Goal: Task Accomplishment & Management: Manage account settings

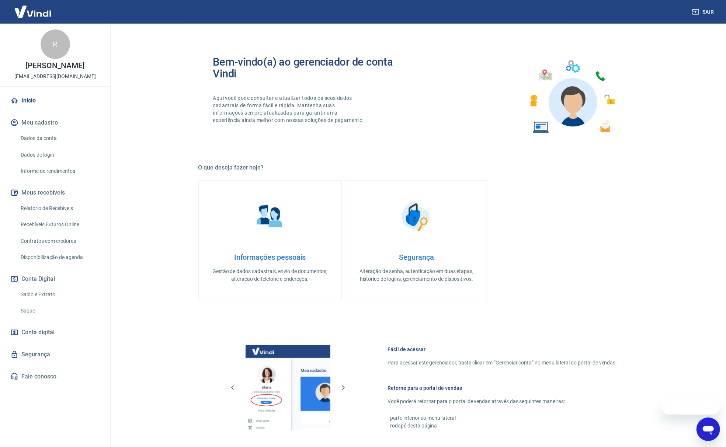
drag, startPoint x: 55, startPoint y: 292, endPoint x: 273, endPoint y: 0, distance: 364.0
click at [55, 292] on link "Saldo e Extrato" at bounding box center [60, 294] width 84 height 15
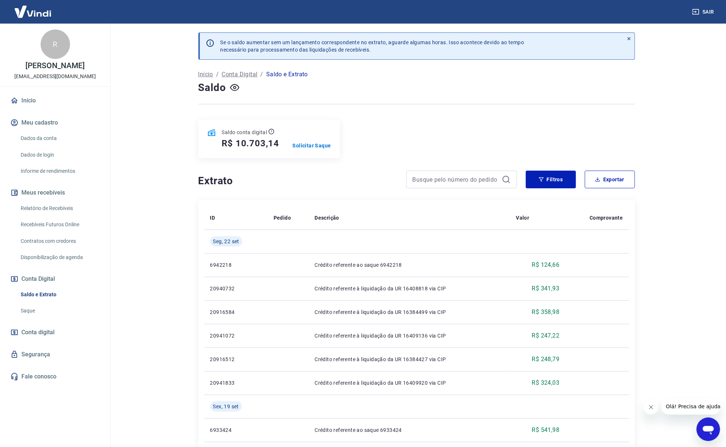
drag, startPoint x: 450, startPoint y: 119, endPoint x: 444, endPoint y: 121, distance: 6.6
